Goal: Task Accomplishment & Management: Manage account settings

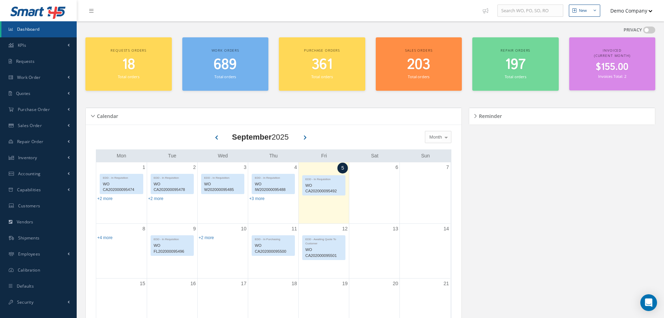
click at [629, 10] on button "Demo Company" at bounding box center [628, 11] width 49 height 14
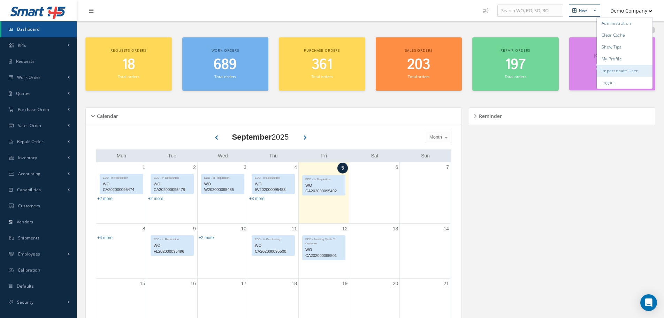
click at [633, 69] on link "Impersonate User" at bounding box center [625, 71] width 56 height 12
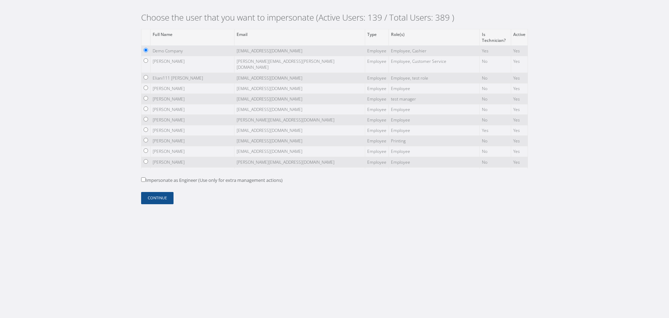
click at [200, 183] on label "Impersonate as Engineer (Use only for extra management actions)" at bounding box center [212, 180] width 142 height 7
click at [146, 182] on input "Impersonate as Engineer (Use only for extra management actions)" at bounding box center [143, 179] width 5 height 5
checkbox input "true"
click at [161, 196] on button "Continue" at bounding box center [157, 198] width 32 height 12
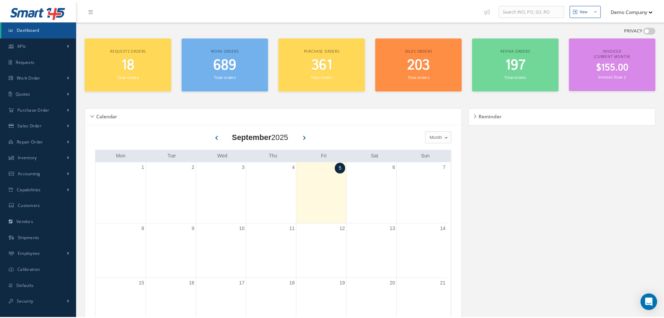
scroll to position [174, 0]
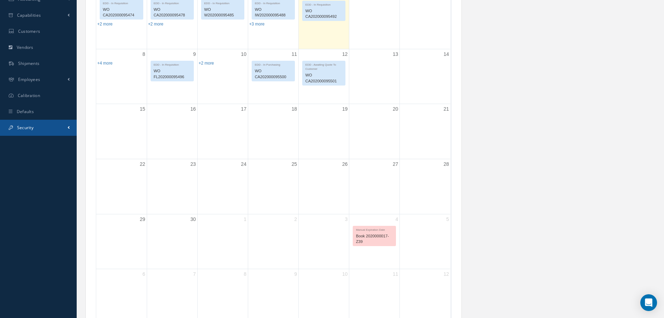
click at [48, 133] on link "Security" at bounding box center [38, 128] width 77 height 16
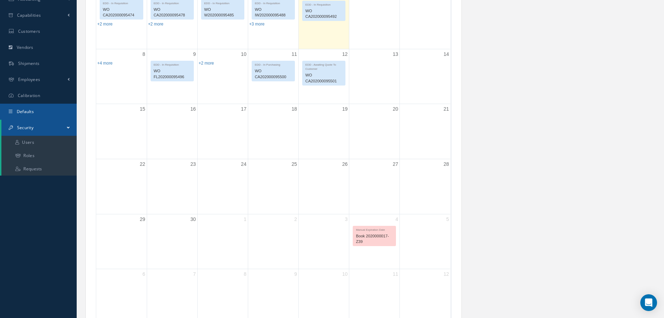
click at [51, 107] on link "Defaults" at bounding box center [38, 112] width 77 height 16
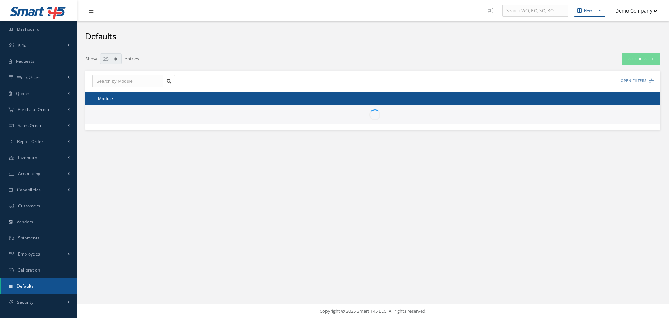
select select "25"
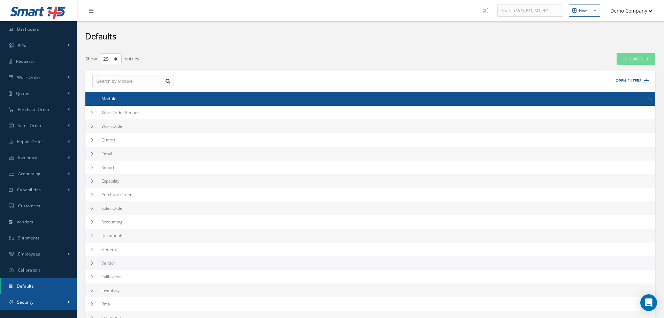
click at [68, 298] on link "Security" at bounding box center [38, 302] width 77 height 16
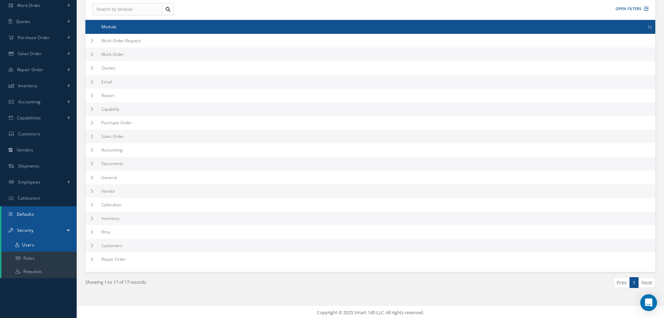
scroll to position [74, 0]
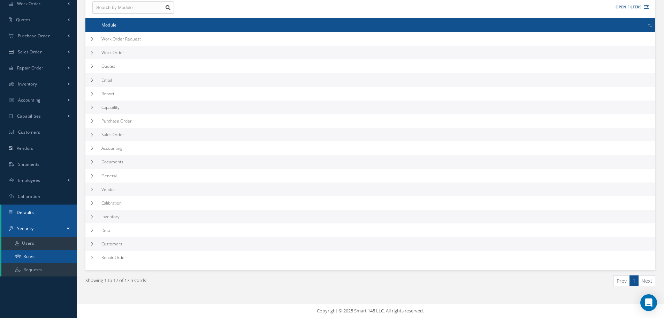
click at [44, 258] on link "Roles" at bounding box center [38, 256] width 75 height 13
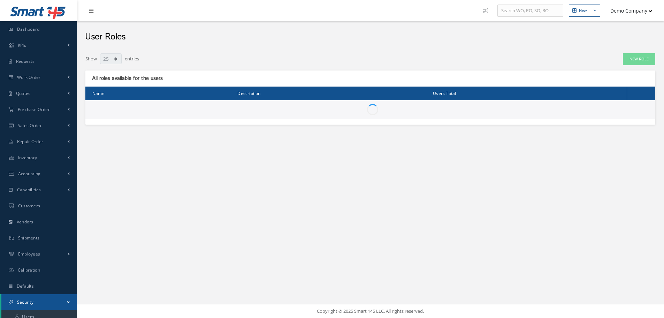
select select "25"
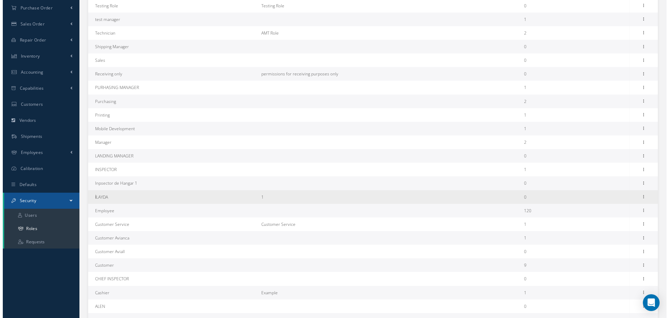
scroll to position [105, 0]
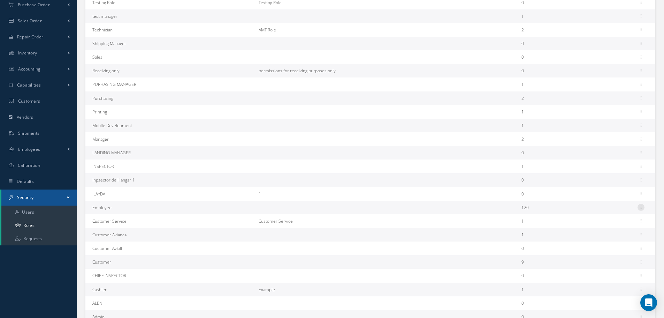
click at [642, 206] on icon at bounding box center [641, 207] width 7 height 6
click at [626, 216] on link "Permissions" at bounding box center [608, 220] width 55 height 9
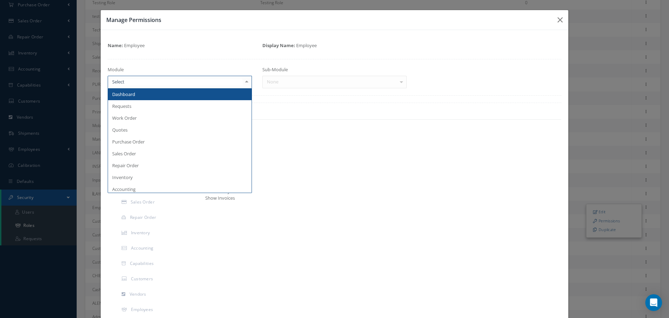
click at [210, 83] on div at bounding box center [180, 82] width 144 height 13
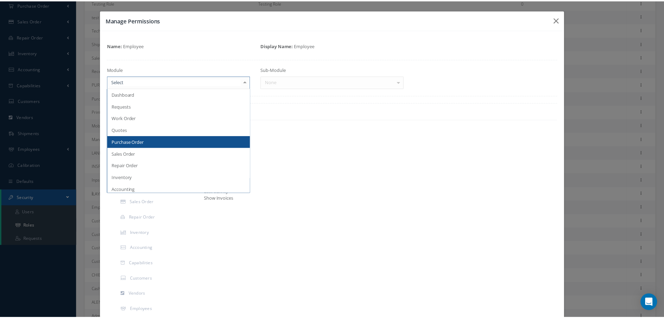
scroll to position [139, 0]
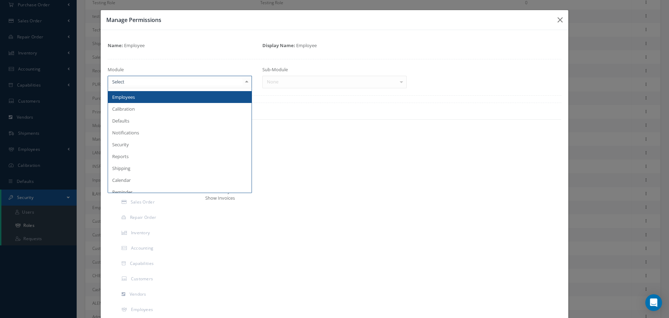
click at [140, 101] on span "Employees" at bounding box center [180, 97] width 144 height 12
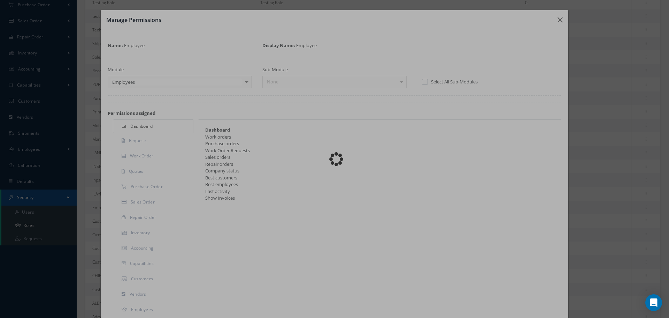
click at [322, 80] on div "None" at bounding box center [334, 82] width 144 height 13
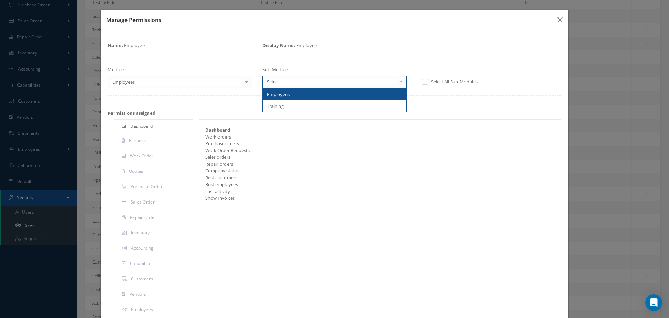
click at [281, 97] on span "Employees" at bounding box center [278, 94] width 23 height 6
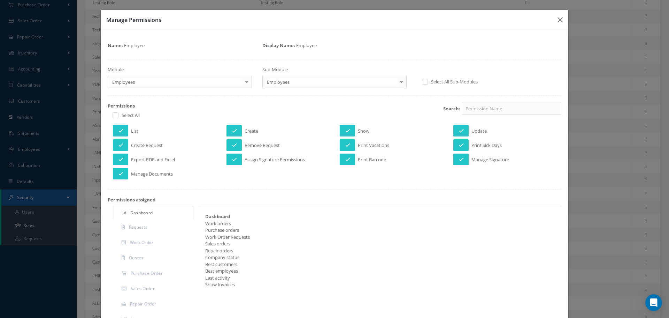
click at [601, 138] on div "Manage Permissions Name: Employee Display Name: Employee Module Employees Dashb…" at bounding box center [334, 159] width 669 height 318
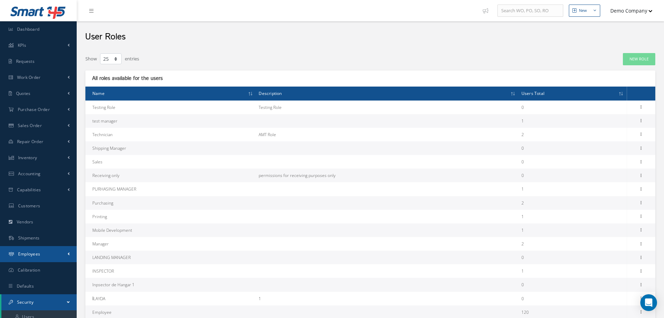
scroll to position [35, 0]
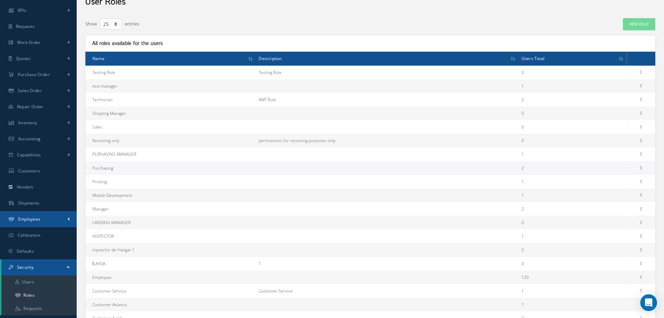
click at [58, 216] on link "Employees" at bounding box center [38, 219] width 77 height 16
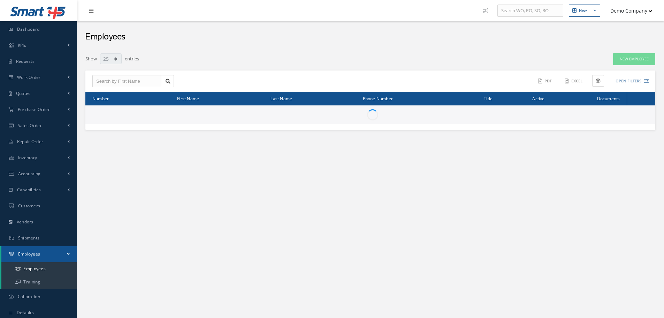
select select "25"
type input "1658890325"
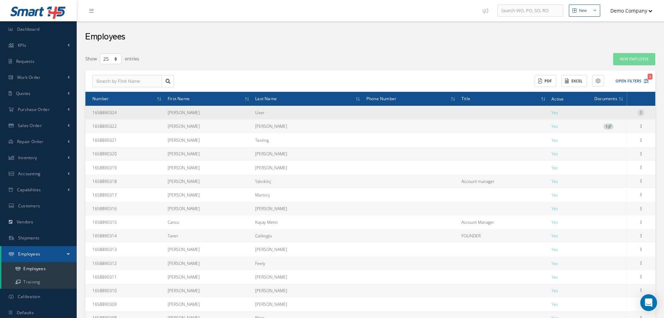
click at [640, 114] on icon at bounding box center [641, 112] width 7 height 6
click at [609, 116] on link "Edit" at bounding box center [608, 117] width 55 height 9
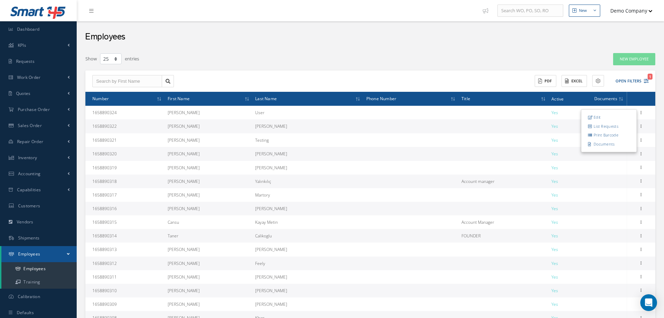
type input "[PERSON_NAME]"
type input "User"
type input "1658890324"
type input "[PERSON_NAME][EMAIL_ADDRESS][DOMAIN_NAME]"
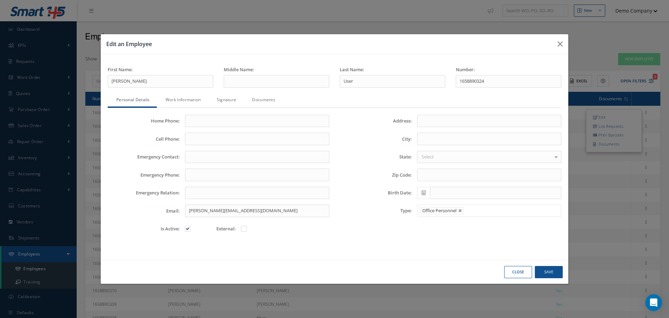
click at [236, 100] on link "Signature" at bounding box center [226, 100] width 36 height 15
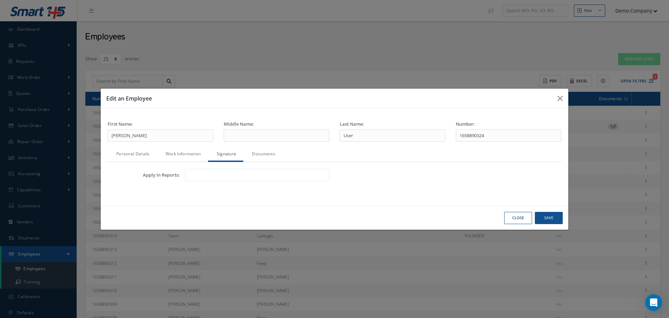
click at [208, 179] on li at bounding box center [199, 174] width 26 height 9
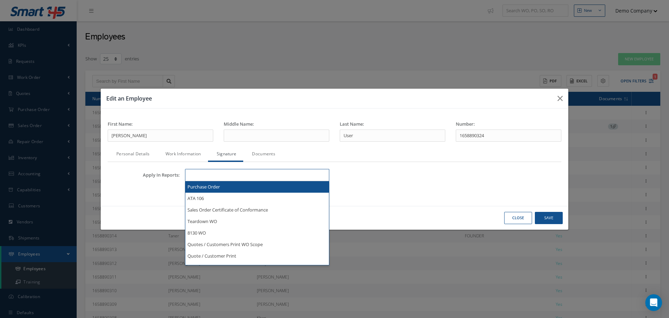
click at [391, 179] on div "Apply In Reports: Purchase Order ATA 106 Sales Order Certificate of Conformance…" at bounding box center [334, 178] width 464 height 18
type input "Select"
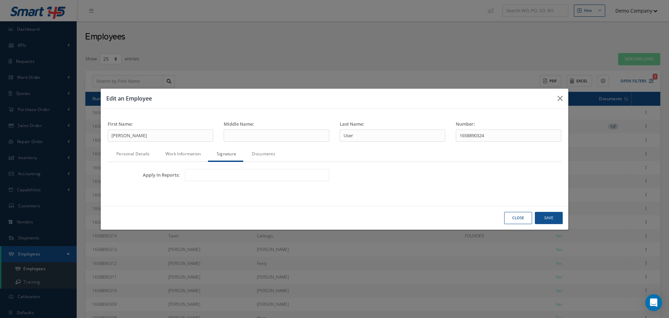
click at [220, 173] on ul at bounding box center [257, 175] width 144 height 12
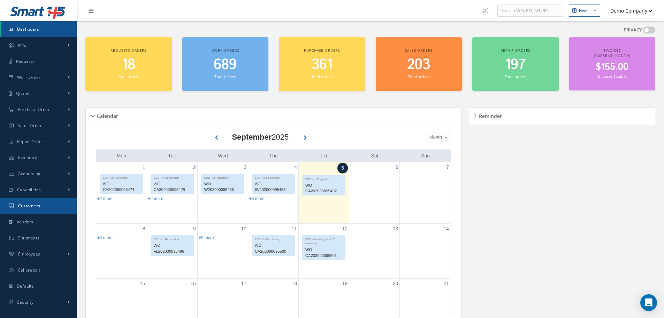
drag, startPoint x: 51, startPoint y: 207, endPoint x: 70, endPoint y: 204, distance: 19.1
click at [51, 207] on link "Customers" at bounding box center [38, 206] width 77 height 16
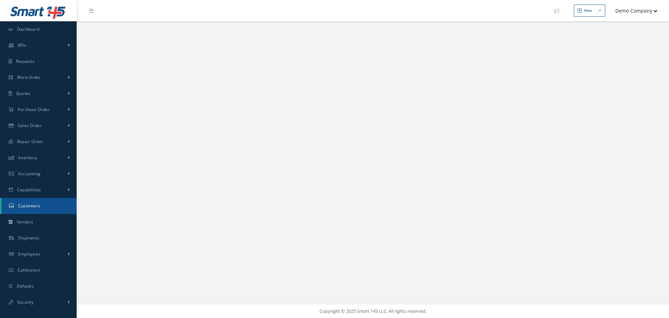
select select "25"
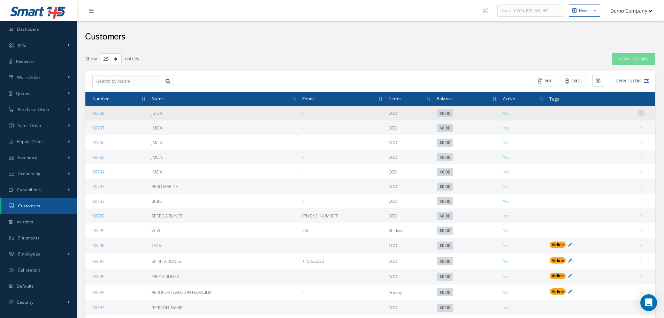
click at [641, 116] on div at bounding box center [641, 112] width 7 height 7
click at [619, 124] on link "Edit" at bounding box center [608, 126] width 55 height 9
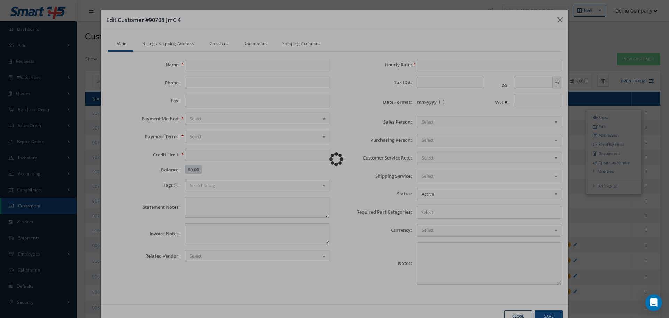
type input "JmC 4"
type input "0.00"
type input "100.00"
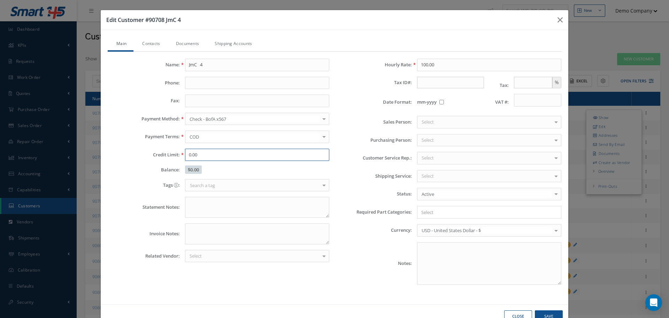
drag, startPoint x: 223, startPoint y: 151, endPoint x: 170, endPoint y: 156, distance: 53.2
click at [170, 156] on div "Credit Limit: 0.00" at bounding box center [218, 154] width 232 height 13
click at [206, 157] on input "200-" at bounding box center [257, 154] width 144 height 13
type input "200"
click at [337, 255] on div "Notes:" at bounding box center [451, 263] width 232 height 43
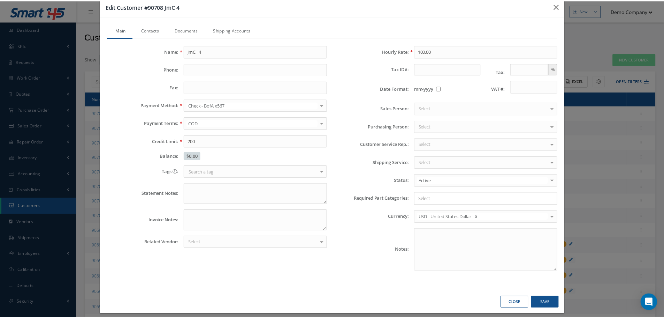
scroll to position [20, 0]
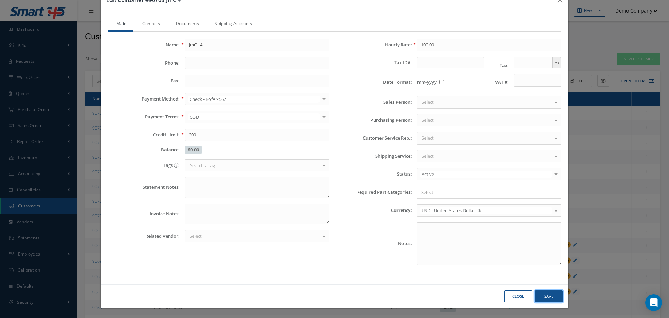
click at [548, 293] on button "Save" at bounding box center [549, 296] width 28 height 12
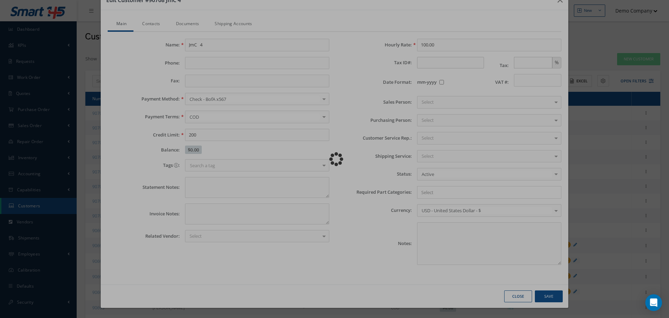
type input "0"
type input "100"
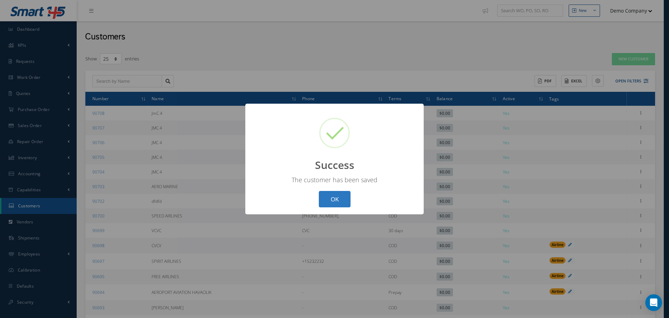
click at [341, 193] on button "OK" at bounding box center [335, 199] width 32 height 16
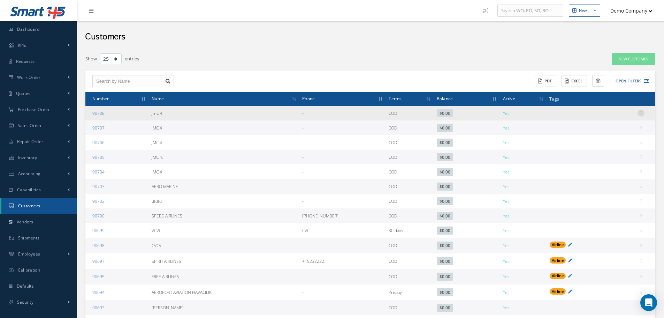
click at [642, 110] on icon at bounding box center [641, 112] width 7 height 6
click at [614, 122] on link "Edit" at bounding box center [608, 126] width 55 height 9
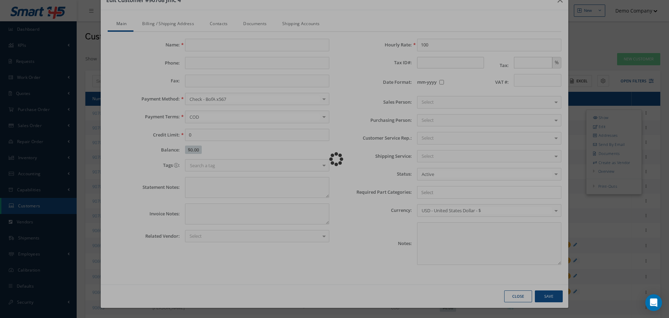
type input "JmC 4"
type input "200.00"
type input "100.00"
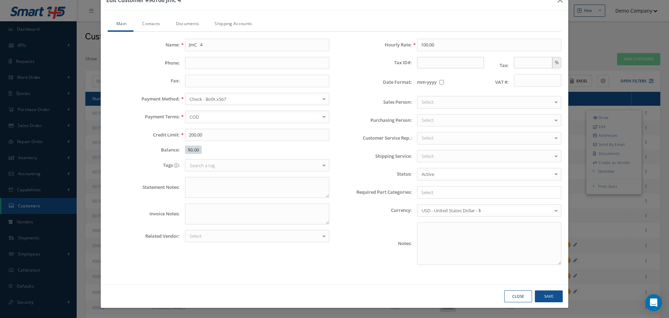
click at [628, 37] on div "Edit Customer #90708 JmC 4 Main Contacts Documents Shipping Accounts Name: JmC …" at bounding box center [334, 159] width 669 height 318
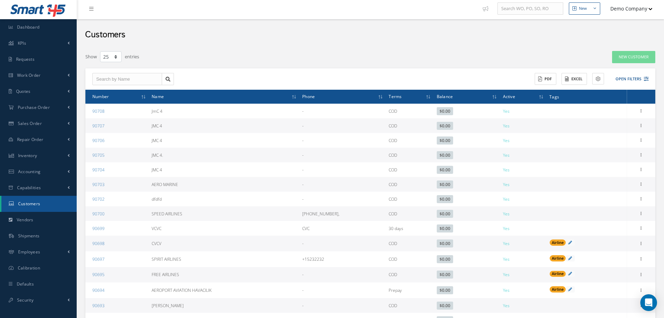
scroll to position [0, 0]
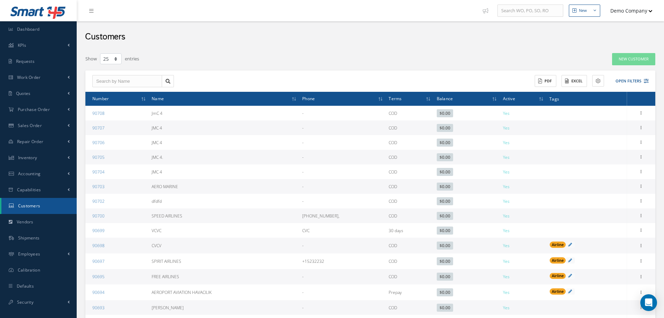
click at [638, 13] on button "Demo Company" at bounding box center [628, 11] width 49 height 14
drag, startPoint x: 636, startPoint y: 69, endPoint x: 564, endPoint y: 92, distance: 75.6
click at [636, 69] on link "Impersonate User" at bounding box center [625, 71] width 56 height 12
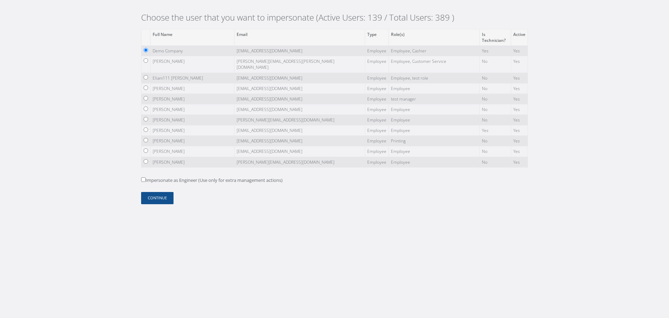
click at [238, 182] on label "Impersonate as Engineer (Use only for extra management actions)" at bounding box center [212, 180] width 142 height 7
click at [146, 182] on input "Impersonate as Engineer (Use only for extra management actions)" at bounding box center [143, 179] width 5 height 5
checkbox input "true"
click at [149, 197] on button "Continue" at bounding box center [157, 198] width 32 height 12
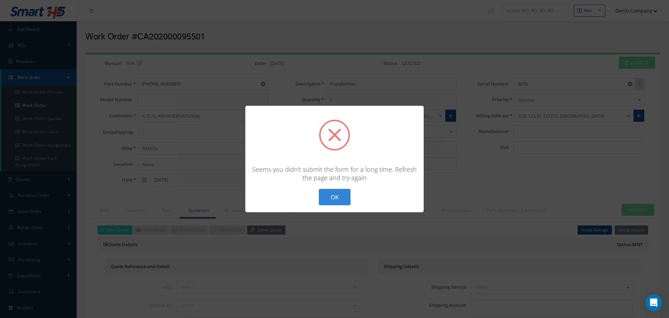
click at [341, 197] on button "OK" at bounding box center [335, 197] width 32 height 16
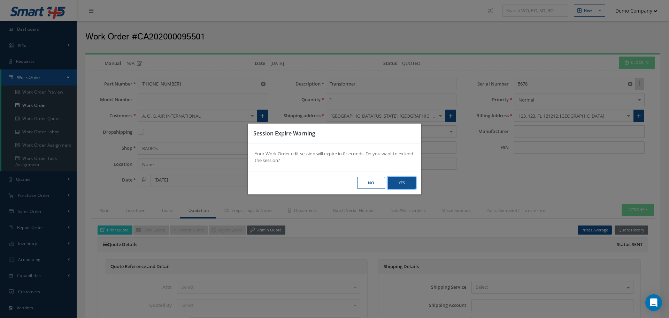
click at [410, 186] on button "Yes" at bounding box center [402, 183] width 28 height 12
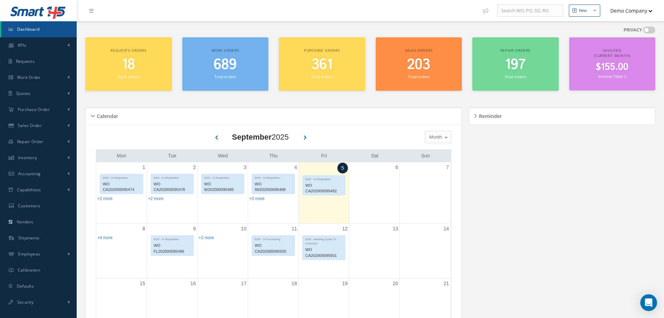
click at [624, 16] on button "Demo Company" at bounding box center [628, 11] width 49 height 14
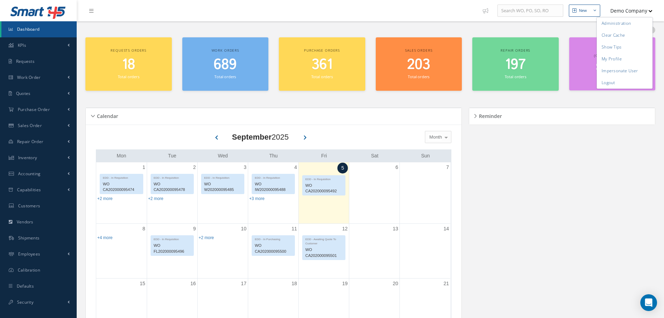
click at [623, 17] on button "Demo Company" at bounding box center [628, 11] width 49 height 14
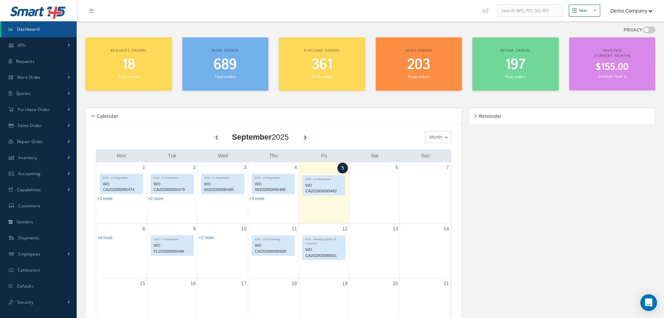
drag, startPoint x: 631, startPoint y: 6, endPoint x: 627, endPoint y: 26, distance: 20.6
click at [631, 13] on button "Demo Company" at bounding box center [628, 11] width 49 height 14
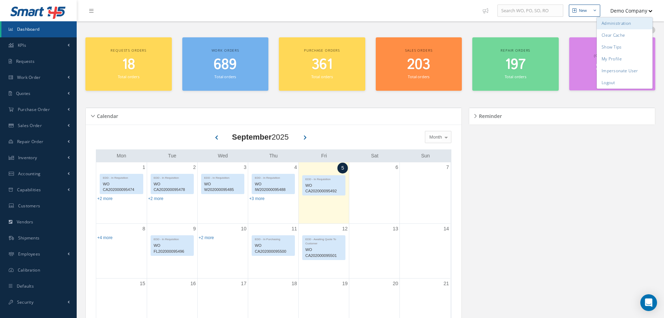
click at [627, 26] on link "Administration" at bounding box center [625, 23] width 56 height 12
